Goal: Check status: Check status

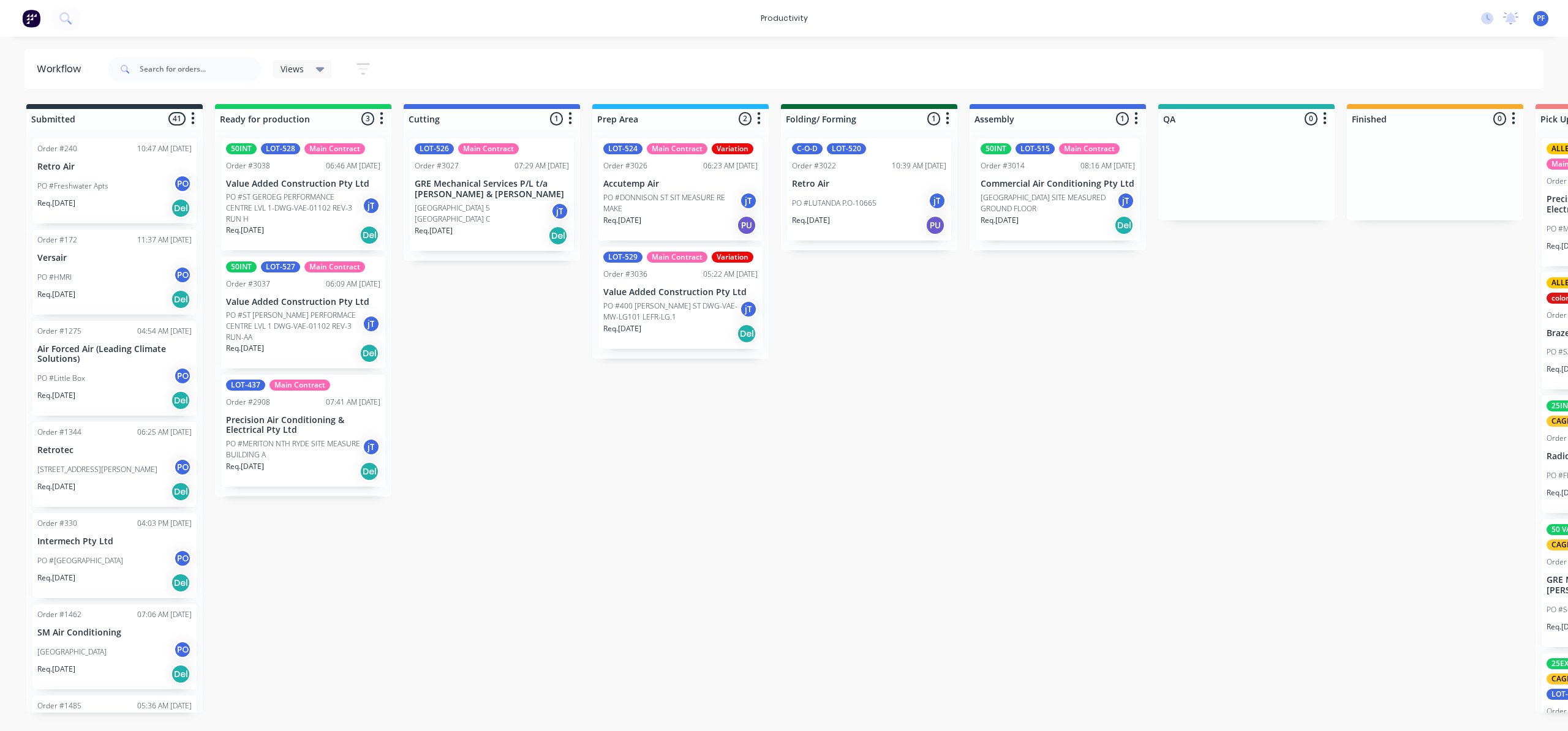
scroll to position [0, 59]
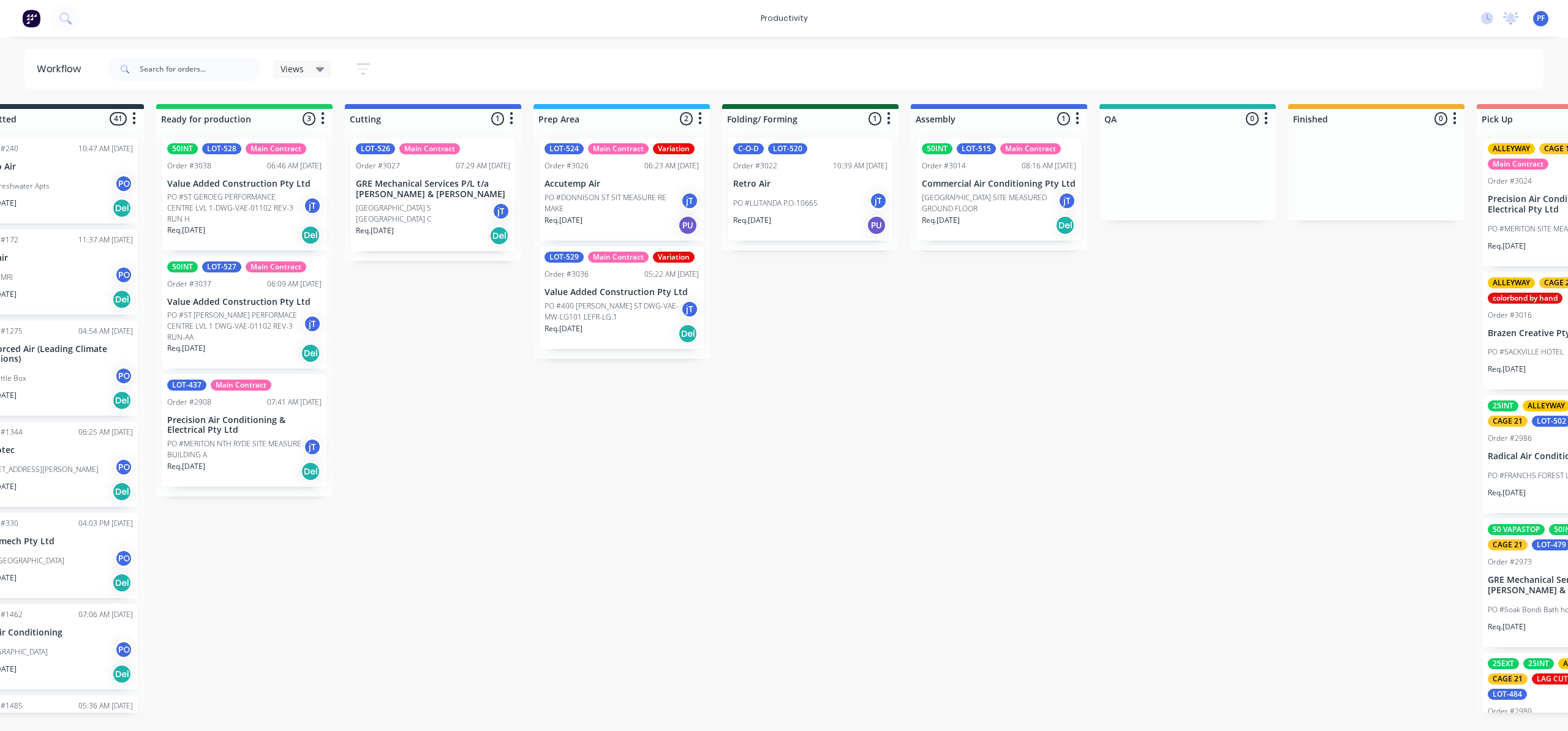
drag, startPoint x: 455, startPoint y: 667, endPoint x: 471, endPoint y: 656, distance: 19.4
drag, startPoint x: 471, startPoint y: 656, endPoint x: 1059, endPoint y: 505, distance: 607.1
click at [1059, 505] on div "Submitted 41 Order #240 10:47 AM 24/09/24 Retro Air PO #Freshwater Apts PO Req.…" at bounding box center [1131, 408] width 2398 height 609
click at [221, 78] on input "text" at bounding box center [200, 69] width 122 height 24
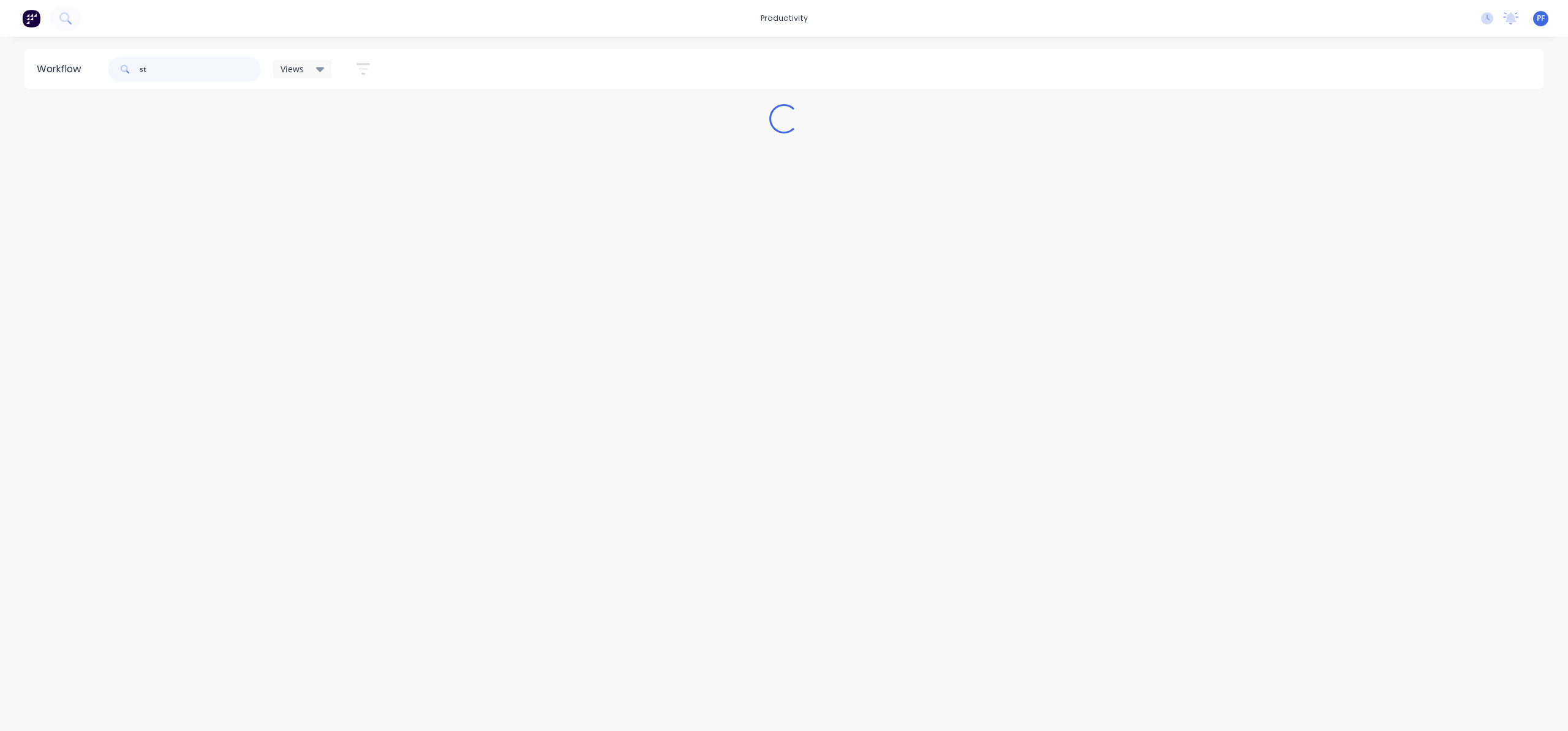
scroll to position [0, 0]
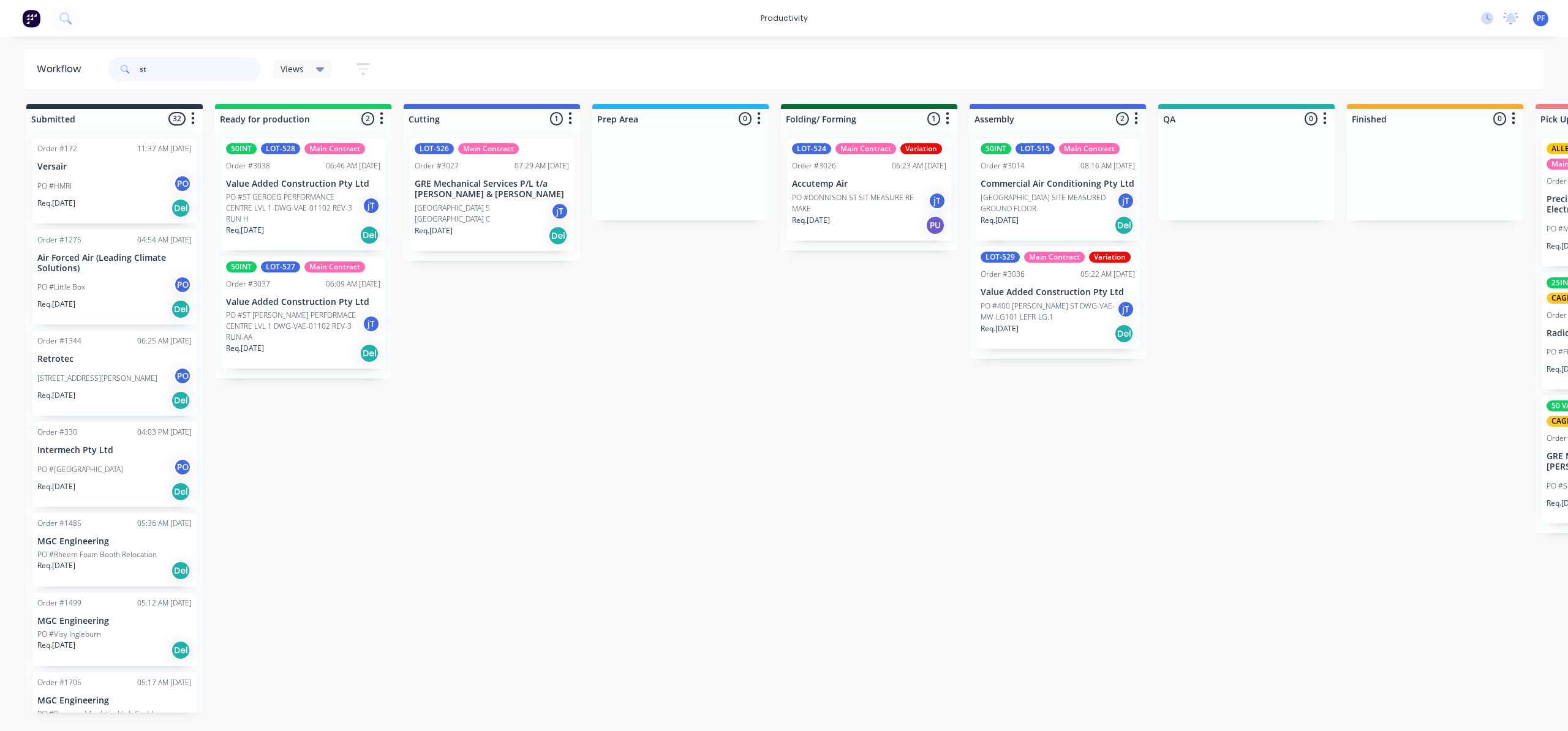
click at [174, 77] on input "st" at bounding box center [200, 69] width 122 height 24
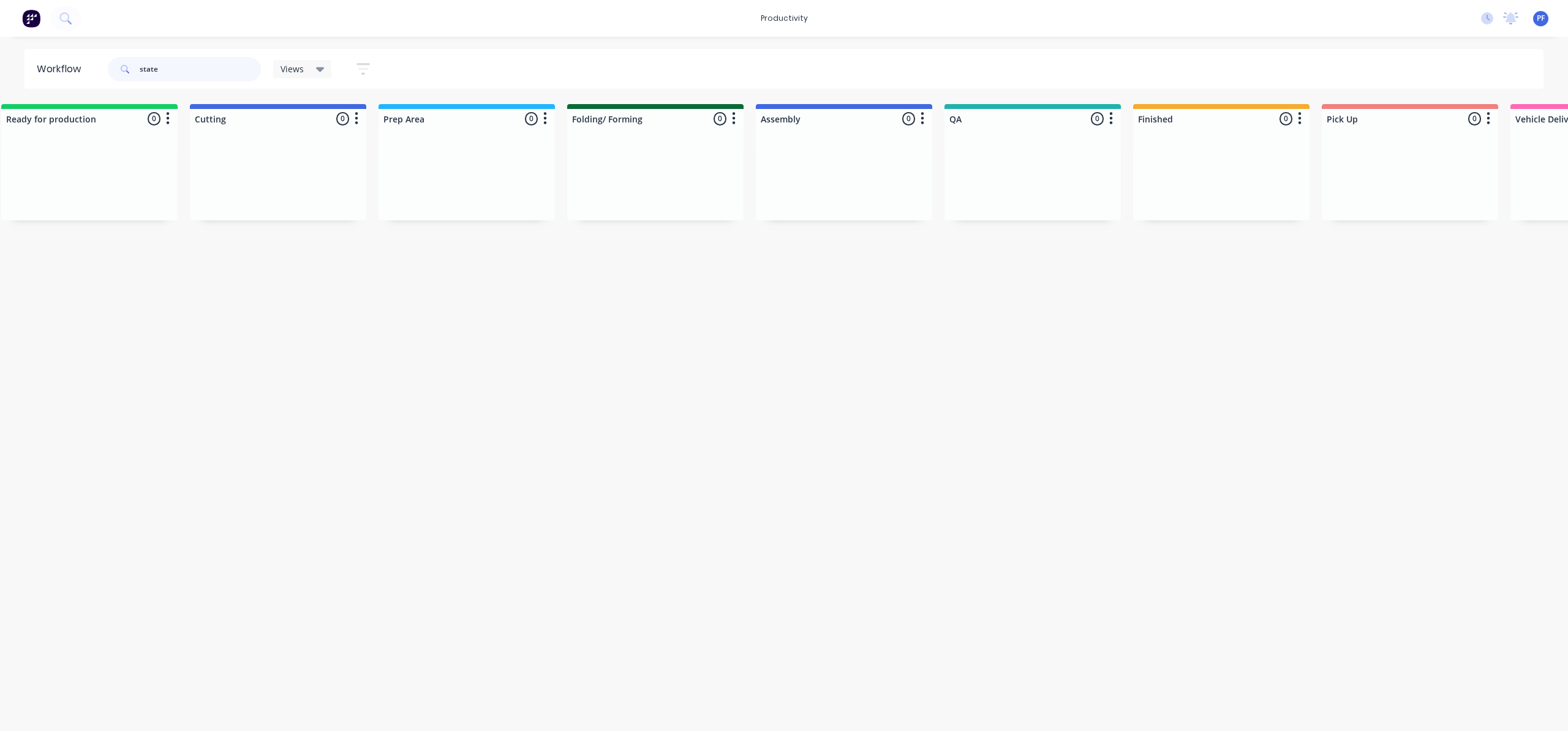
scroll to position [0, 210]
click at [230, 70] on input "state" at bounding box center [200, 69] width 122 height 24
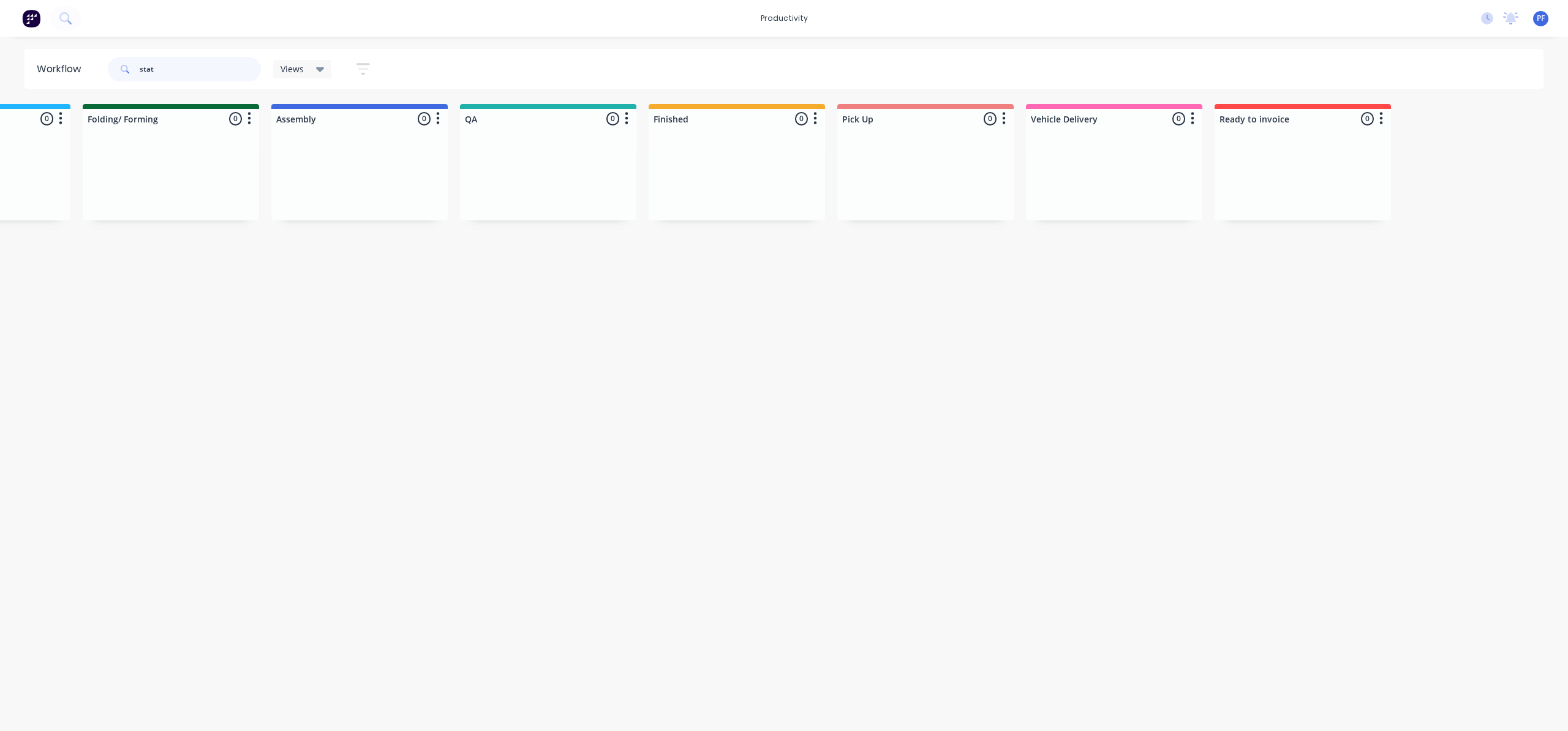
scroll to position [0, 702]
click at [207, 62] on input "stat" at bounding box center [200, 69] width 122 height 24
type input "s"
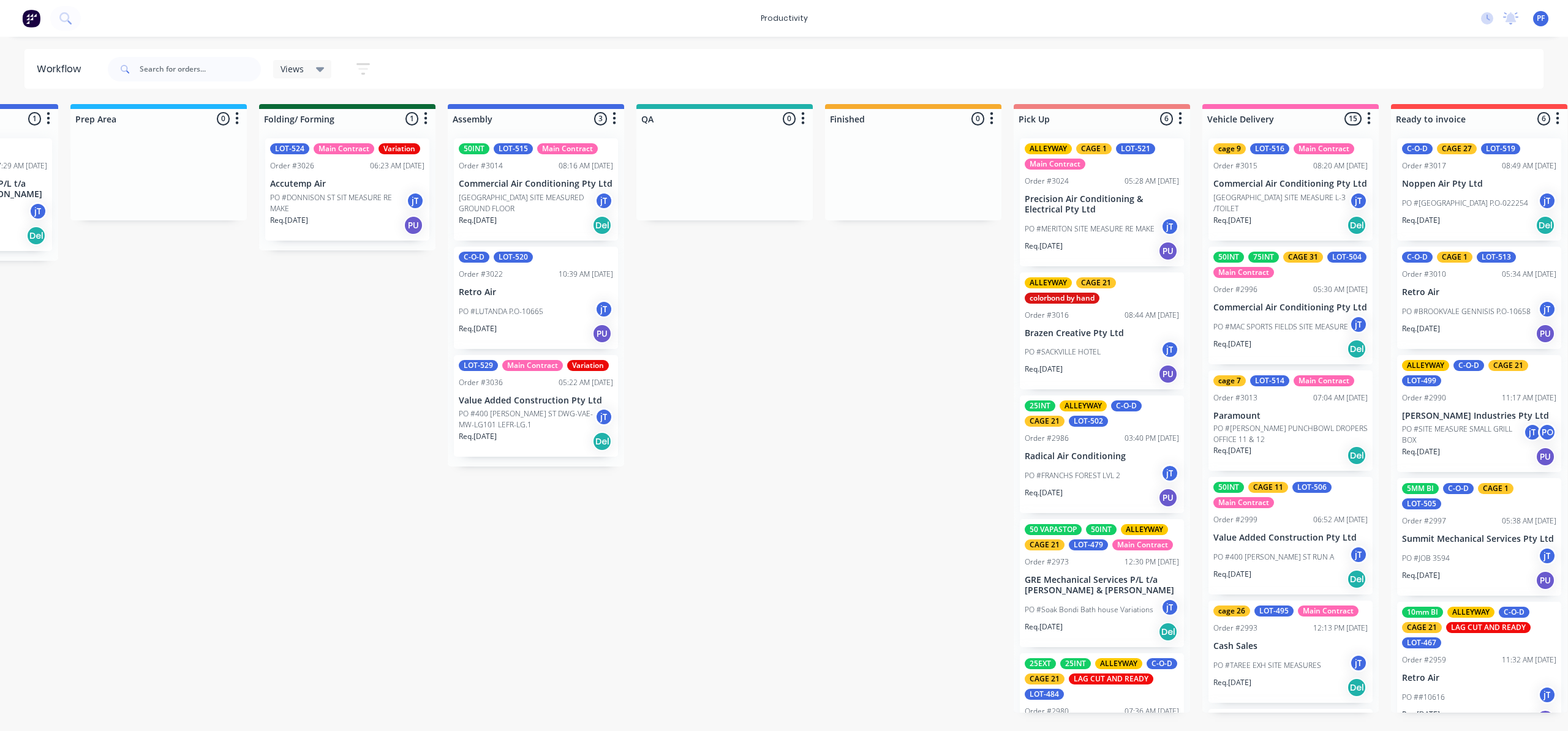
scroll to position [0, 540]
